Goal: Task Accomplishment & Management: Manage account settings

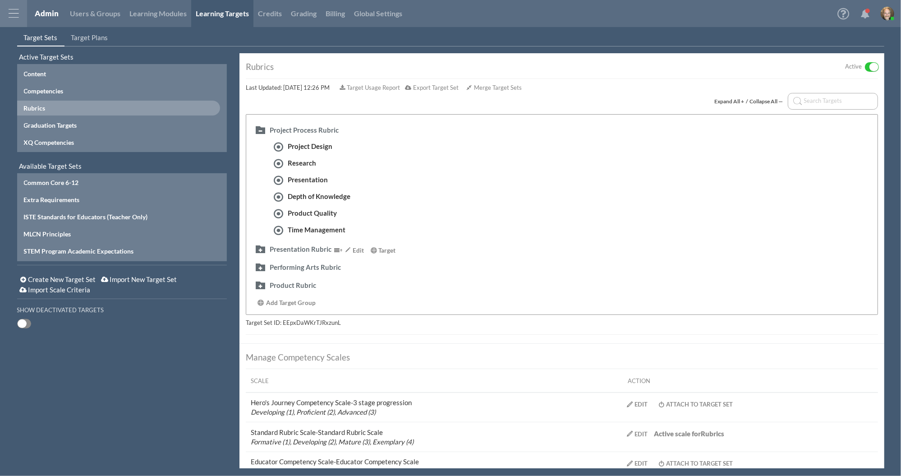
click at [306, 243] on div "Presentation Rubric Edit Target" at bounding box center [562, 249] width 618 height 18
click at [306, 245] on div "Presentation Rubric" at bounding box center [301, 248] width 62 height 9
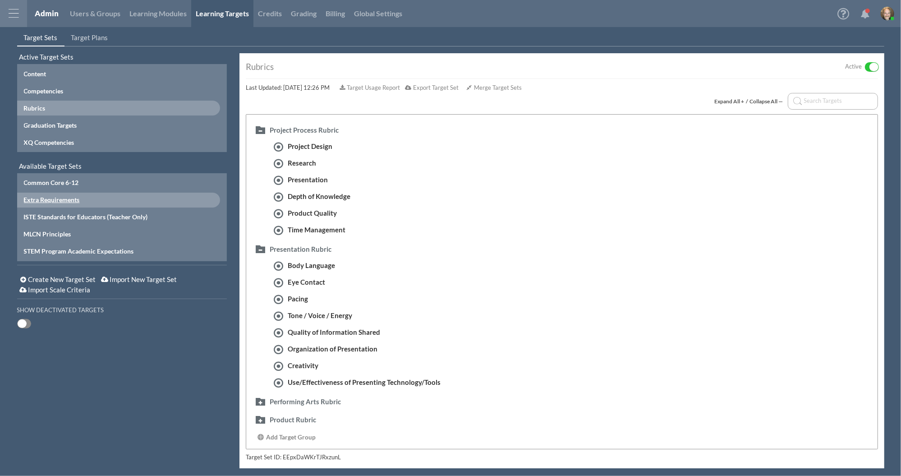
click at [54, 195] on div "Extra Requirements" at bounding box center [102, 199] width 157 height 9
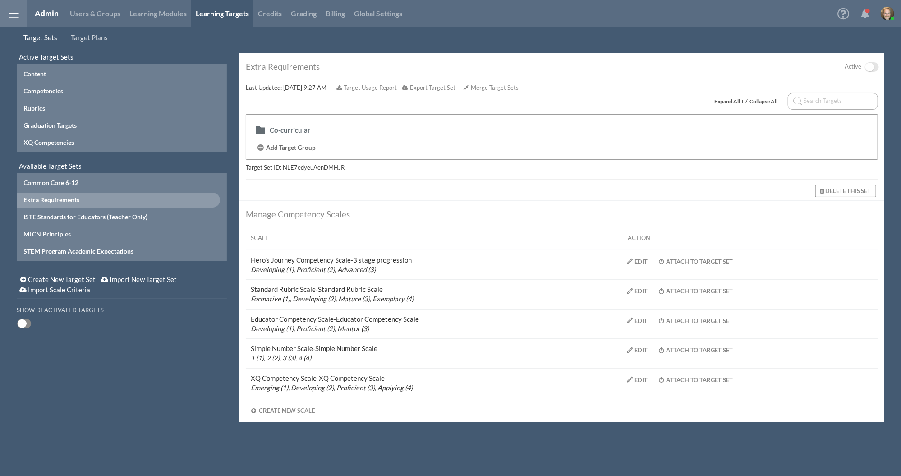
click at [289, 146] on span "Add Target Group" at bounding box center [291, 147] width 50 height 7
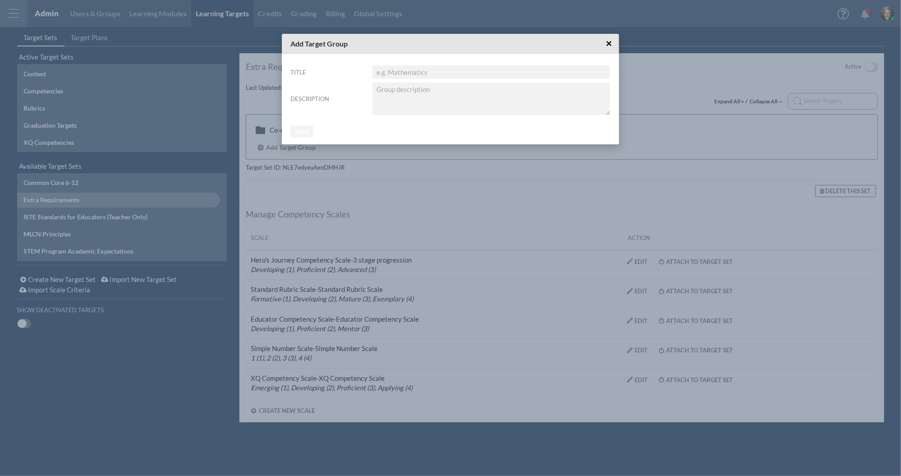
click at [427, 70] on input "Title" at bounding box center [491, 72] width 238 height 14
type input "A Grg"
click at [413, 106] on textarea "Description" at bounding box center [491, 99] width 238 height 32
click at [296, 131] on input "Save" at bounding box center [301, 131] width 23 height 12
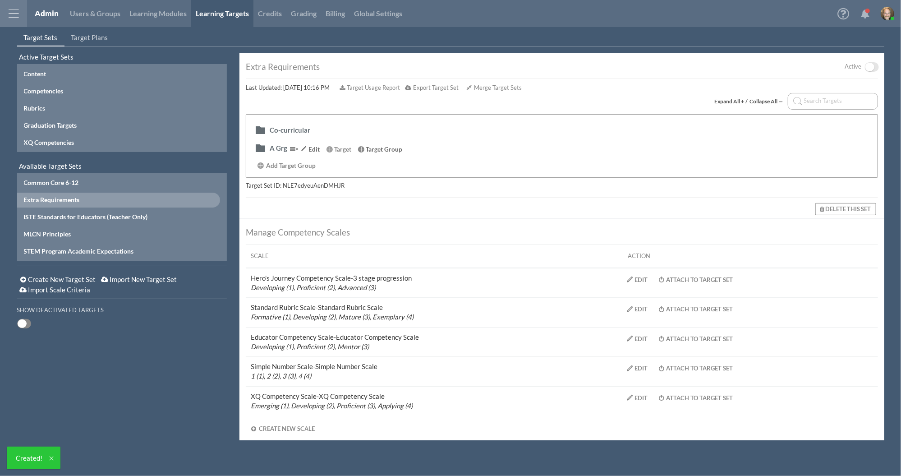
click at [392, 150] on span "Target Group" at bounding box center [384, 149] width 37 height 7
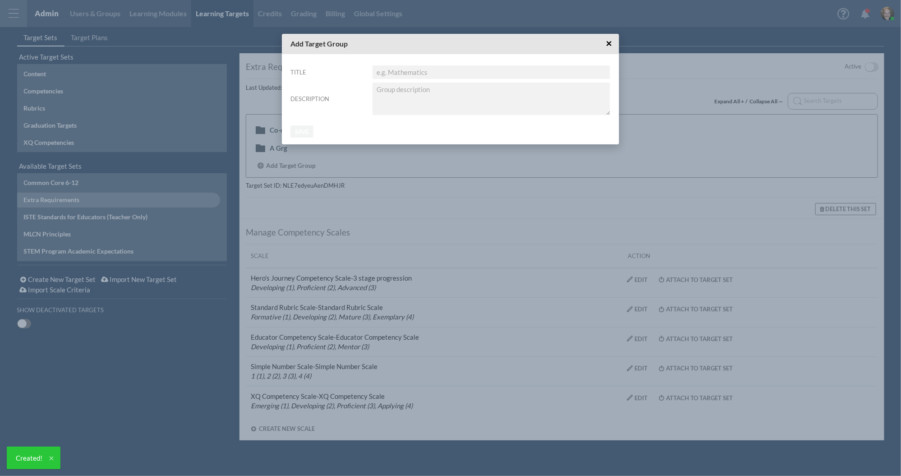
click at [426, 69] on input "Title" at bounding box center [491, 72] width 238 height 14
type input "Grg"
click at [298, 131] on input "Save" at bounding box center [301, 131] width 23 height 12
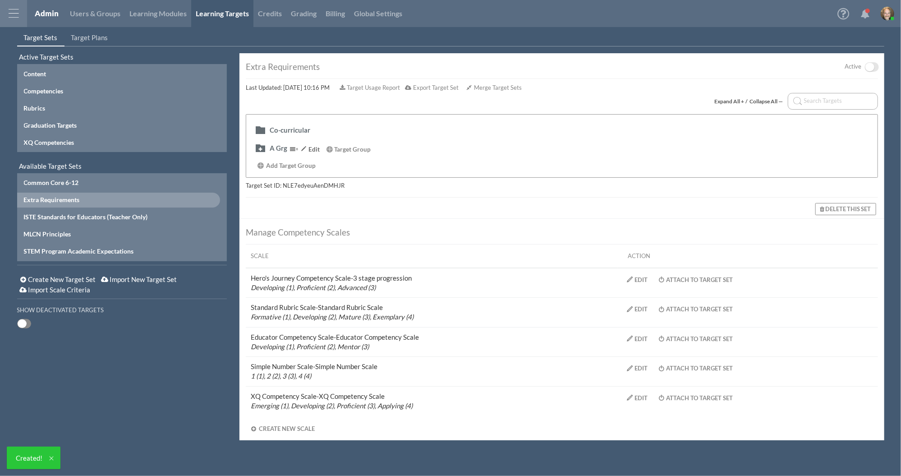
click at [259, 148] on button "button" at bounding box center [260, 147] width 14 height 10
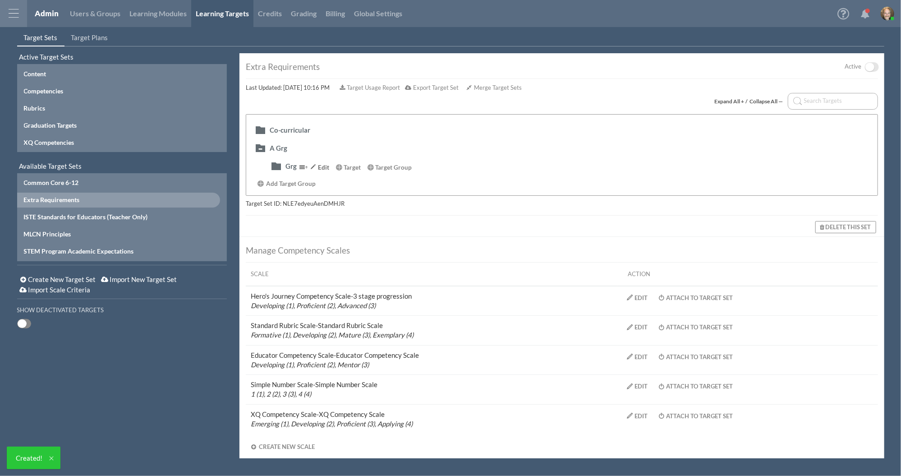
click at [325, 164] on div "Edit" at bounding box center [318, 167] width 21 height 9
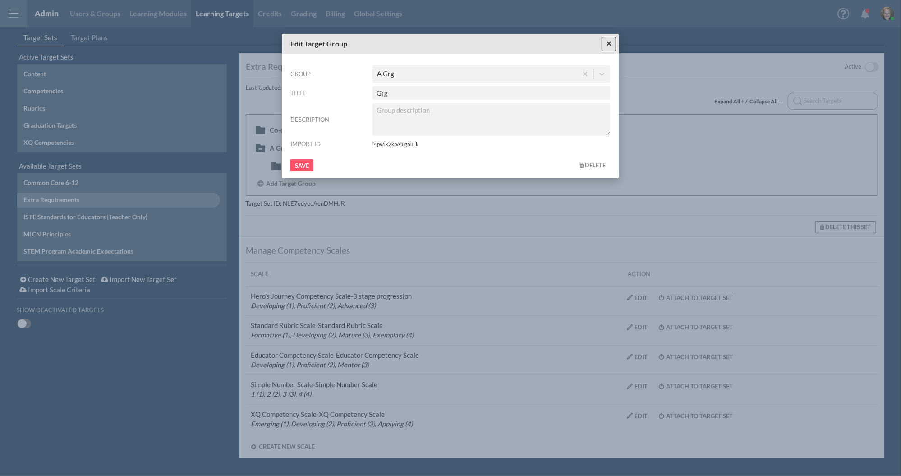
click at [610, 44] on span "×" at bounding box center [609, 43] width 6 height 11
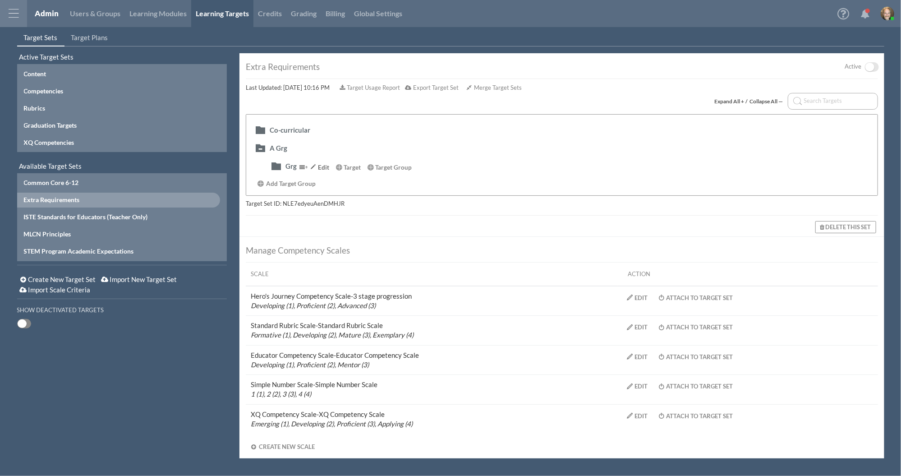
click at [294, 165] on div "Grg" at bounding box center [290, 165] width 11 height 9
click at [275, 143] on div "A Grg" at bounding box center [279, 147] width 18 height 9
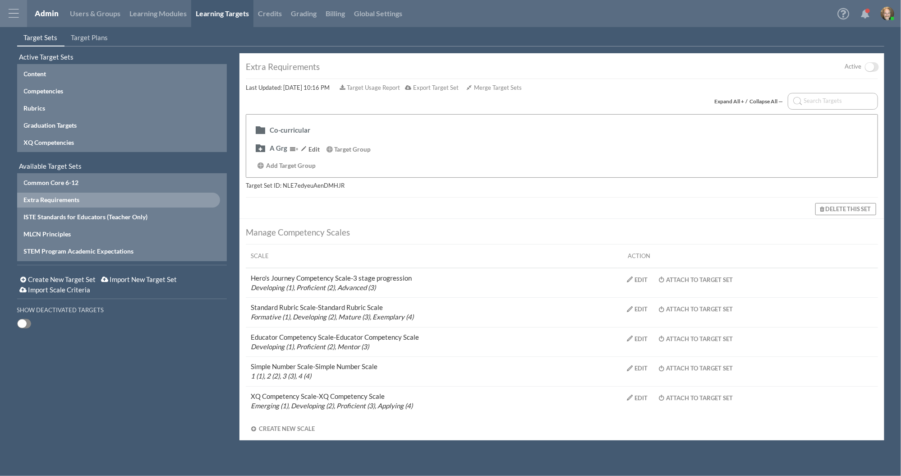
click at [312, 147] on div "Edit" at bounding box center [308, 149] width 21 height 9
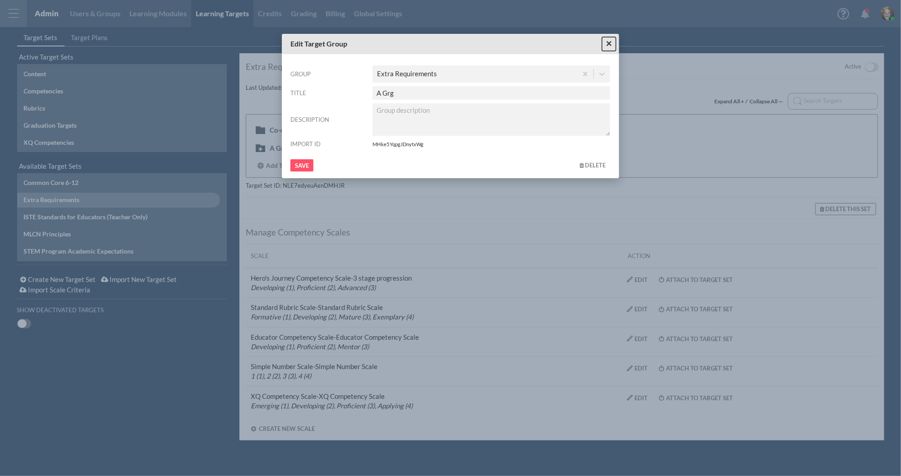
click at [607, 46] on span "×" at bounding box center [609, 43] width 6 height 11
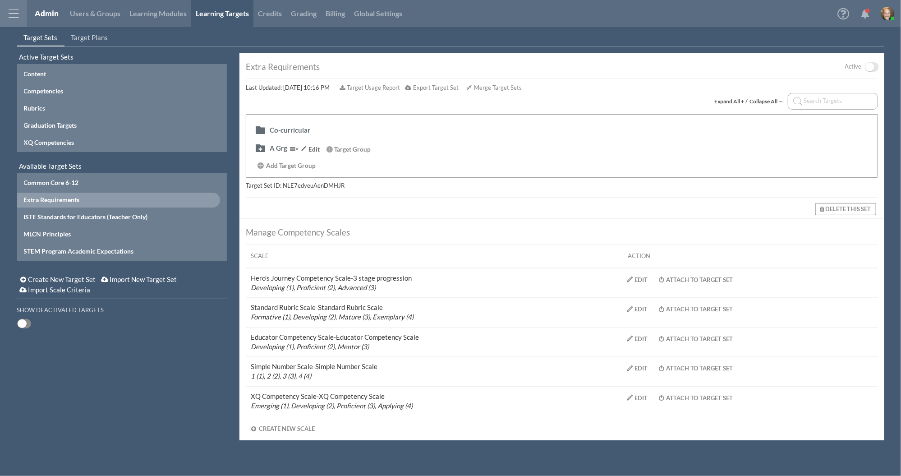
click at [280, 146] on div "A Grg" at bounding box center [279, 147] width 18 height 9
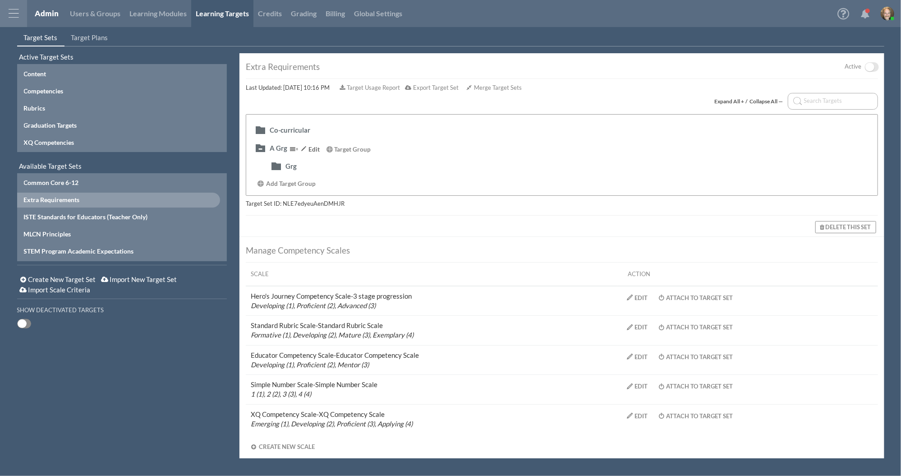
click at [310, 147] on div "Edit" at bounding box center [308, 149] width 21 height 9
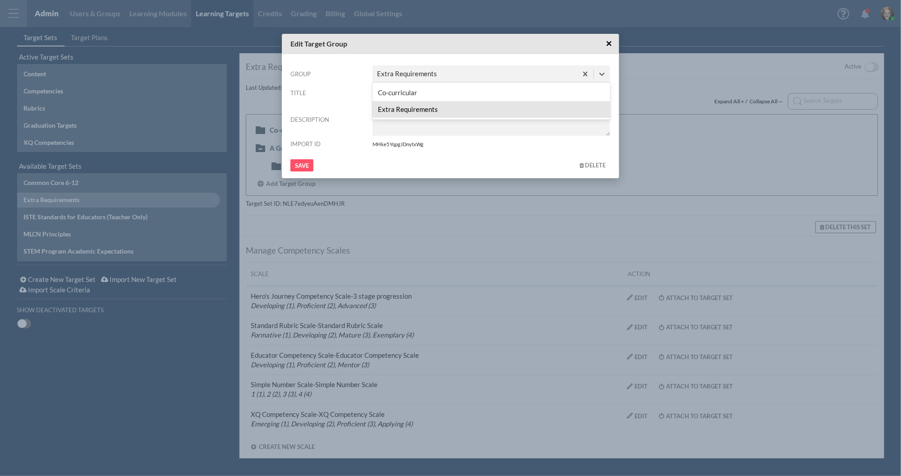
click at [465, 78] on div "Extra Requirements" at bounding box center [474, 74] width 205 height 15
click at [693, 160] on div "Edit Target Group × Group option Extra Requirements focused, 2 of 2. 2 results …" at bounding box center [450, 238] width 901 height 476
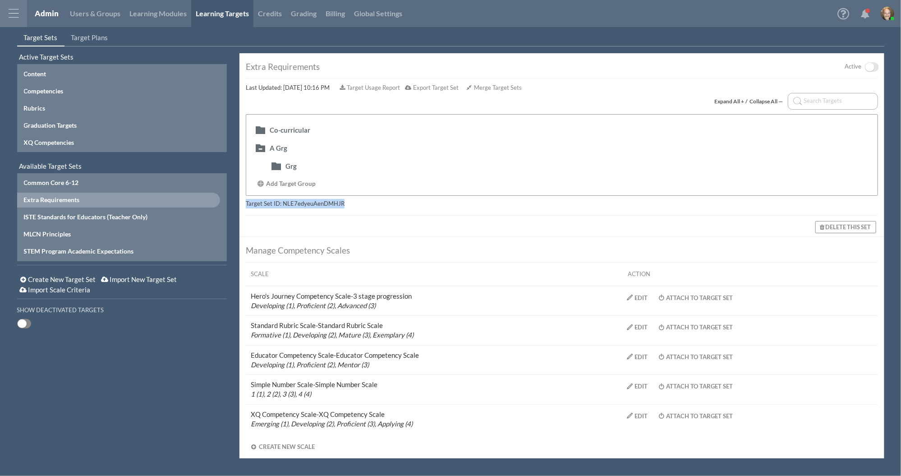
drag, startPoint x: 349, startPoint y: 205, endPoint x: 244, endPoint y: 201, distance: 104.7
click at [244, 201] on div "Extra Requirements Active ON OFF Last Updated: [DATE] 10:16 PM Target Usage Rep…" at bounding box center [561, 145] width 645 height 184
copy div "Target Set ID: NLE7edyeuAenDMHJR"
